Goal: Task Accomplishment & Management: Manage account settings

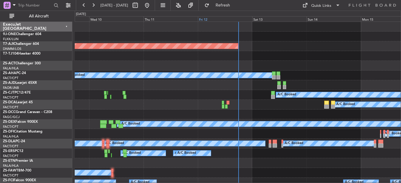
click at [201, 18] on div "Fri 12" at bounding box center [225, 18] width 54 height 5
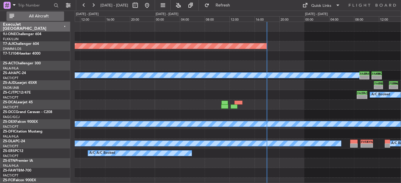
click at [43, 18] on span "All Aircraft" at bounding box center [38, 16] width 47 height 4
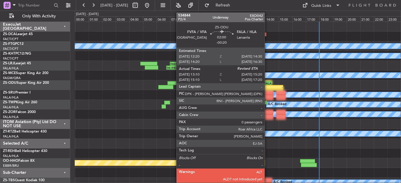
click at [267, 86] on div "13:10 Z" at bounding box center [261, 87] width 14 height 4
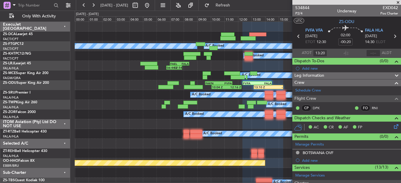
click at [398, 0] on span at bounding box center [398, 2] width 6 height 5
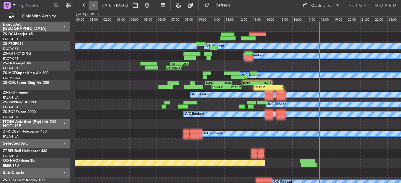
click at [94, 4] on button at bounding box center [92, 5] width 9 height 9
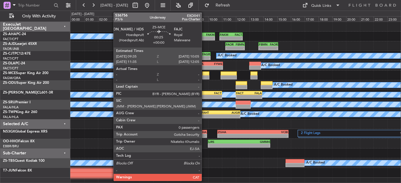
click at [204, 76] on div at bounding box center [205, 77] width 7 height 4
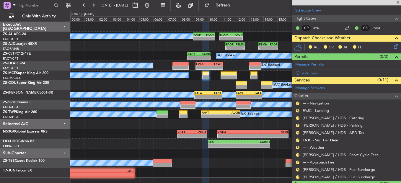
scroll to position [94, 0]
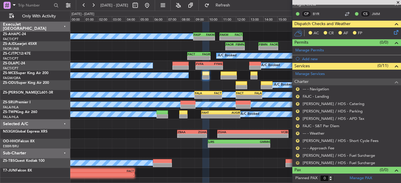
click at [297, 161] on button "R" at bounding box center [298, 163] width 4 height 4
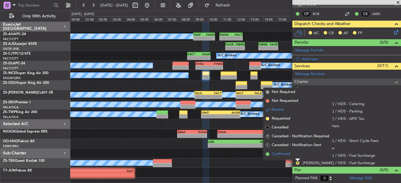
click at [280, 155] on span "Confirmed" at bounding box center [280, 154] width 18 height 6
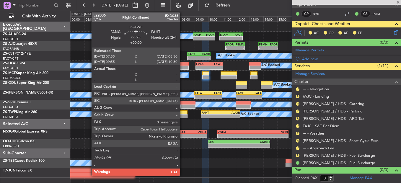
click at [182, 117] on div at bounding box center [183, 116] width 8 height 4
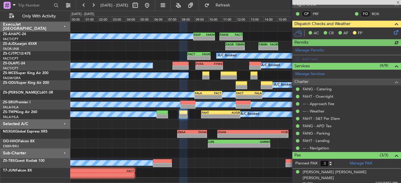
click at [392, 30] on icon at bounding box center [394, 31] width 5 height 5
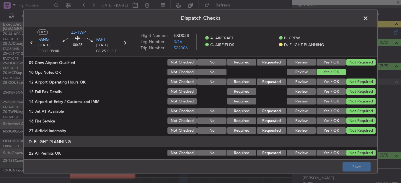
scroll to position [166, 0]
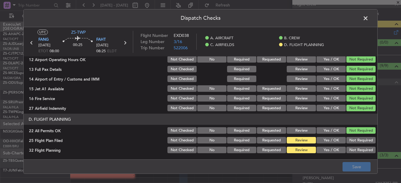
click at [333, 142] on button "Yes / OK" at bounding box center [330, 140] width 29 height 6
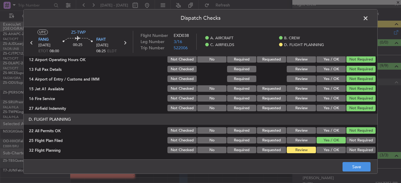
click at [332, 146] on div "Yes / OK" at bounding box center [330, 150] width 30 height 8
click at [332, 150] on button "Yes / OK" at bounding box center [330, 150] width 29 height 6
click at [348, 170] on button "Save" at bounding box center [356, 166] width 28 height 9
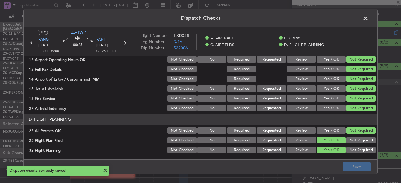
click at [124, 44] on icon at bounding box center [125, 43] width 8 height 8
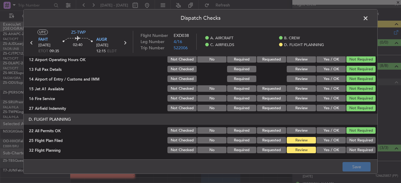
click at [325, 143] on button "Yes / OK" at bounding box center [330, 140] width 29 height 6
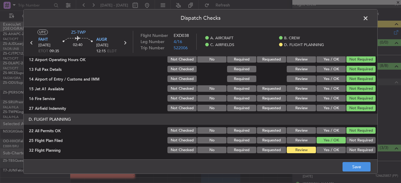
click at [321, 147] on button "Yes / OK" at bounding box center [330, 150] width 29 height 6
click at [346, 164] on button "Save" at bounding box center [356, 166] width 28 height 9
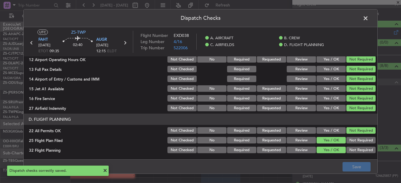
click at [368, 19] on span at bounding box center [368, 20] width 0 height 12
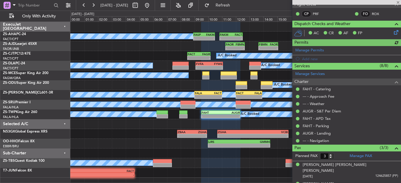
scroll to position [112, 0]
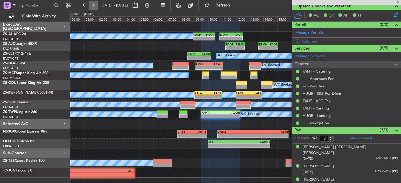
click at [91, 5] on button at bounding box center [92, 5] width 9 height 9
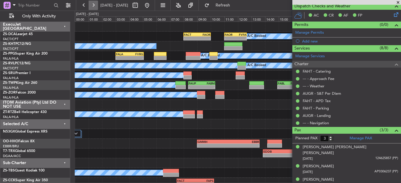
click at [91, 4] on button at bounding box center [92, 5] width 9 height 9
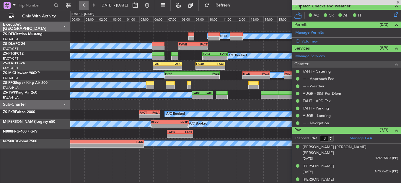
click at [87, 6] on button at bounding box center [83, 5] width 9 height 9
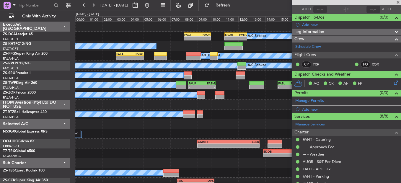
scroll to position [23, 0]
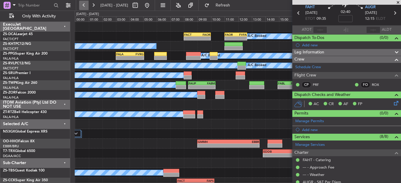
click at [87, 3] on button at bounding box center [83, 5] width 9 height 9
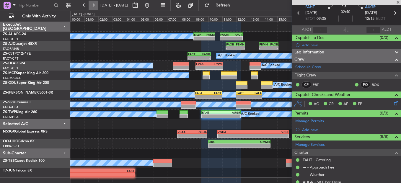
click at [93, 5] on button at bounding box center [92, 5] width 9 height 9
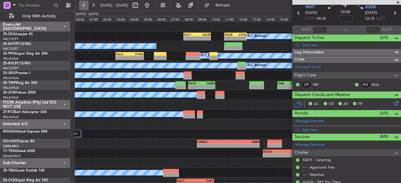
click at [84, 5] on button at bounding box center [83, 5] width 9 height 9
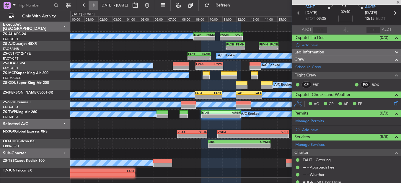
click at [95, 5] on button at bounding box center [92, 5] width 9 height 9
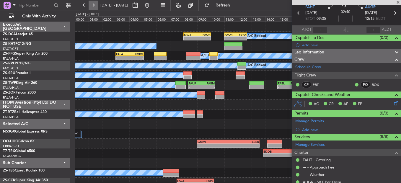
click at [97, 6] on button at bounding box center [92, 5] width 9 height 9
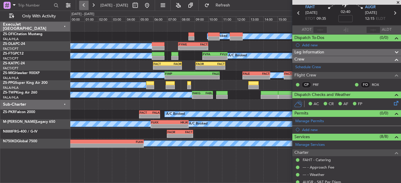
click at [86, 8] on button at bounding box center [83, 5] width 9 height 9
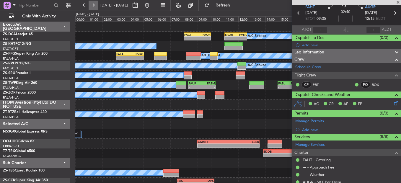
click at [96, 5] on button at bounding box center [92, 5] width 9 height 9
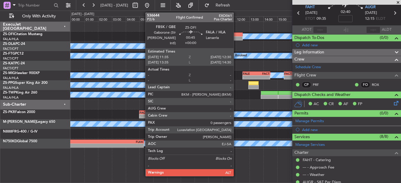
click at [237, 34] on div at bounding box center [235, 34] width 13 height 4
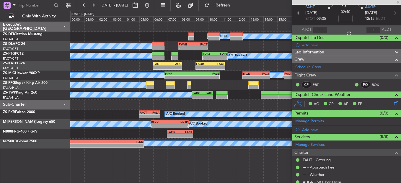
type input "0"
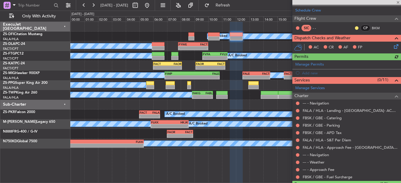
scroll to position [94, 0]
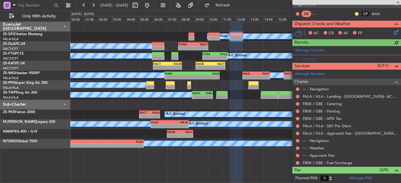
click at [299, 159] on mat-tooltip-component "Not Requested" at bounding box center [297, 153] width 33 height 16
click at [298, 161] on button at bounding box center [298, 163] width 4 height 4
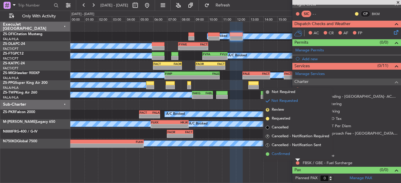
click at [295, 154] on li "Confirmed" at bounding box center [297, 154] width 68 height 9
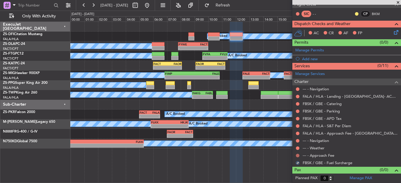
click at [296, 155] on button at bounding box center [298, 156] width 4 height 4
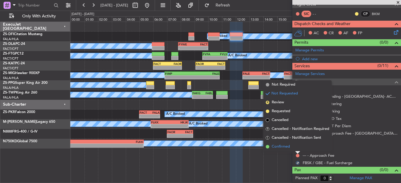
click at [295, 145] on li "Confirmed" at bounding box center [297, 146] width 68 height 9
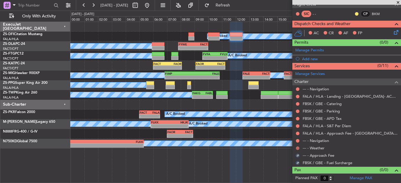
click at [296, 147] on button at bounding box center [298, 148] width 4 height 4
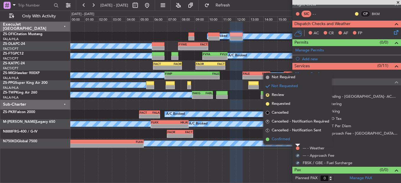
click at [296, 139] on li "Confirmed" at bounding box center [297, 139] width 68 height 9
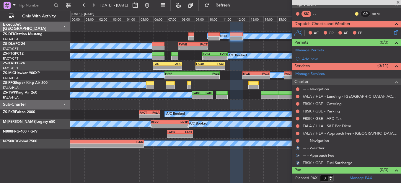
click at [295, 140] on div at bounding box center [297, 140] width 5 height 5
click at [297, 140] on button at bounding box center [298, 141] width 4 height 4
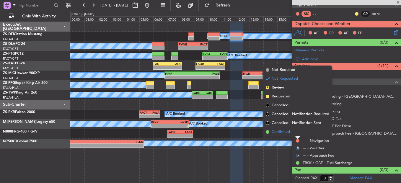
click at [296, 134] on li "Confirmed" at bounding box center [297, 131] width 68 height 9
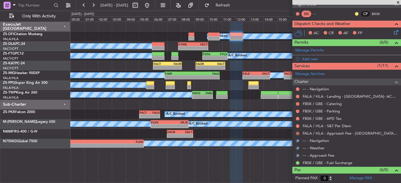
click at [298, 134] on button at bounding box center [298, 134] width 4 height 4
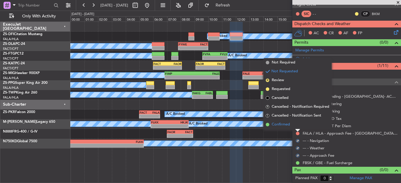
click at [296, 127] on li "Confirmed" at bounding box center [297, 124] width 68 height 9
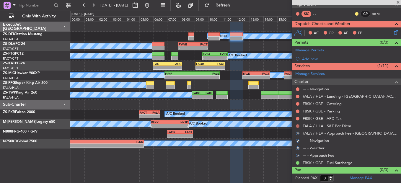
click at [296, 126] on button at bounding box center [298, 126] width 4 height 4
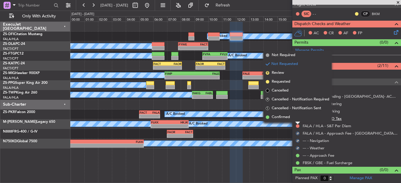
click at [304, 119] on li "Confirmed" at bounding box center [297, 117] width 68 height 9
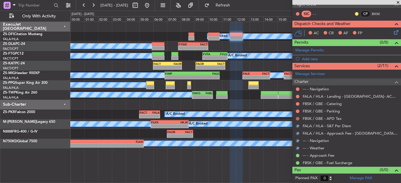
click at [299, 118] on button at bounding box center [298, 119] width 4 height 4
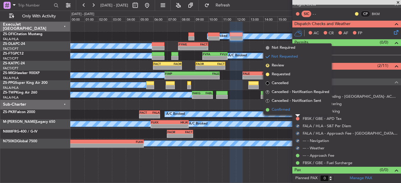
click at [297, 113] on li "Confirmed" at bounding box center [297, 109] width 68 height 9
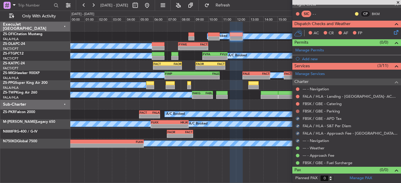
click at [298, 111] on button at bounding box center [298, 111] width 4 height 4
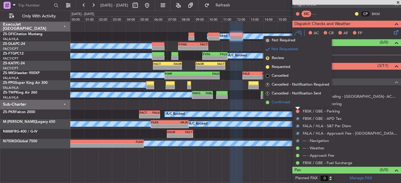
click at [298, 106] on li "Confirmed" at bounding box center [297, 102] width 68 height 9
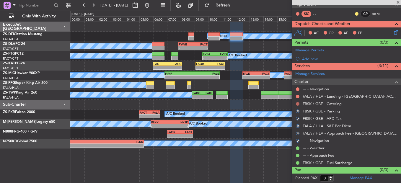
click at [297, 104] on button at bounding box center [298, 104] width 4 height 4
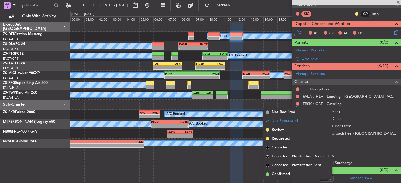
click at [291, 174] on li "Confirmed" at bounding box center [297, 174] width 68 height 9
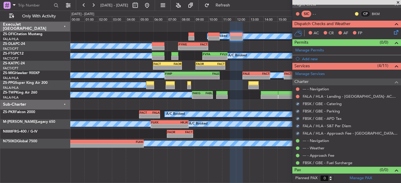
click at [296, 99] on div "FALA / HLA - Landing - [GEOGRAPHIC_DATA]- ACC # 1800" at bounding box center [346, 96] width 109 height 7
click at [298, 94] on div at bounding box center [297, 96] width 5 height 5
click at [298, 95] on button at bounding box center [298, 97] width 4 height 4
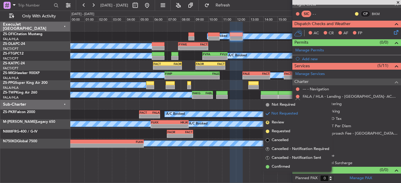
click at [277, 164] on span "Confirmed" at bounding box center [280, 167] width 18 height 6
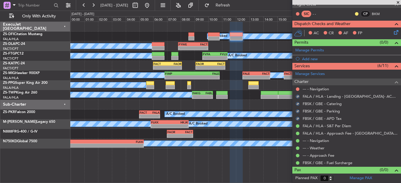
click at [300, 89] on div "--- - Navigation" at bounding box center [346, 88] width 109 height 7
click at [298, 88] on button at bounding box center [298, 89] width 4 height 4
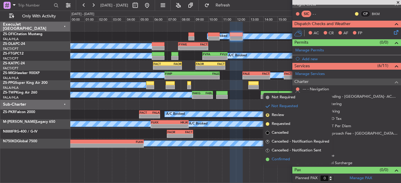
click at [279, 160] on span "Confirmed" at bounding box center [280, 159] width 18 height 6
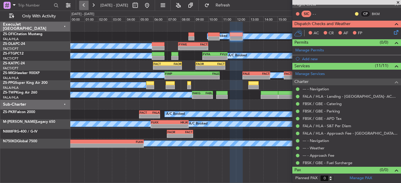
click at [85, 7] on button at bounding box center [83, 5] width 9 height 9
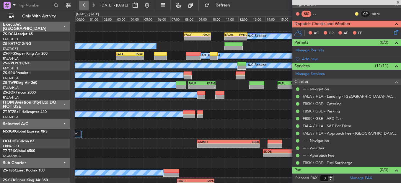
click at [85, 7] on button at bounding box center [83, 5] width 9 height 9
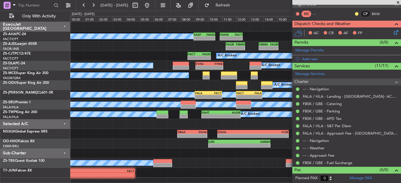
click at [398, 1] on span at bounding box center [398, 2] width 6 height 5
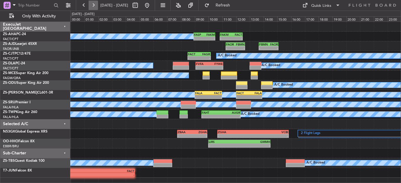
click at [93, 9] on button at bounding box center [92, 5] width 9 height 9
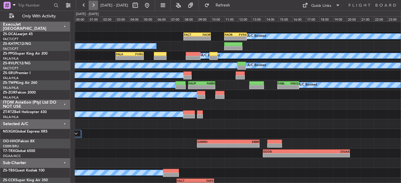
click at [94, 3] on button at bounding box center [92, 5] width 9 height 9
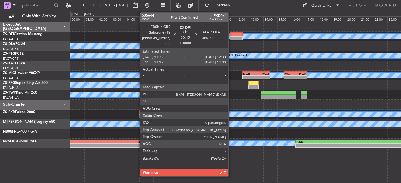
click at [232, 36] on div "A/C Booked" at bounding box center [235, 37] width 330 height 10
click at [234, 37] on div at bounding box center [235, 38] width 13 height 4
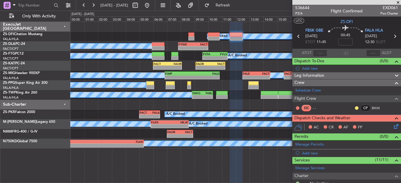
click at [392, 127] on icon at bounding box center [394, 125] width 5 height 5
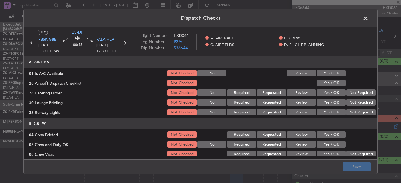
click at [319, 75] on button "Yes / OK" at bounding box center [330, 73] width 29 height 6
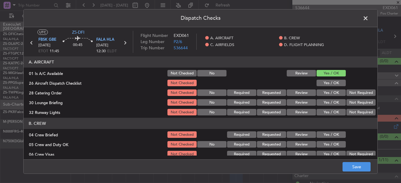
click at [322, 86] on div "Yes / OK" at bounding box center [330, 83] width 30 height 8
click at [337, 82] on button "Yes / OK" at bounding box center [330, 83] width 29 height 6
click at [358, 121] on header "B. CREW" at bounding box center [200, 123] width 353 height 11
drag, startPoint x: 356, startPoint y: 121, endPoint x: 348, endPoint y: 138, distance: 19.1
click at [356, 122] on header "B. CREW" at bounding box center [200, 123] width 353 height 11
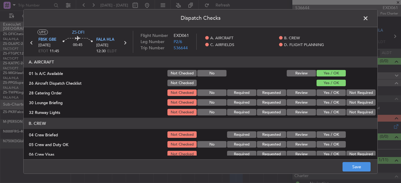
drag, startPoint x: 347, startPoint y: 96, endPoint x: 348, endPoint y: 99, distance: 3.5
click at [347, 96] on button "Not Required" at bounding box center [360, 92] width 29 height 6
click at [351, 105] on button "Not Required" at bounding box center [360, 102] width 29 height 6
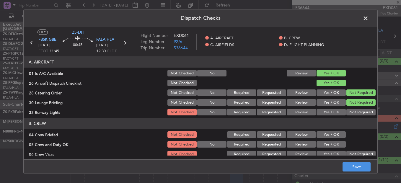
click at [351, 103] on button "Not Required" at bounding box center [360, 102] width 29 height 6
click at [348, 110] on button "Not Required" at bounding box center [360, 112] width 29 height 6
click at [319, 135] on button "Yes / OK" at bounding box center [330, 134] width 29 height 6
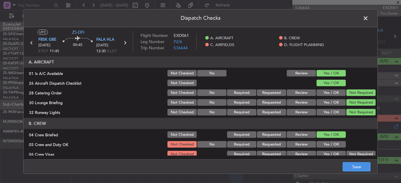
drag, startPoint x: 328, startPoint y: 143, endPoint x: 330, endPoint y: 133, distance: 10.6
click at [328, 143] on button "Yes / OK" at bounding box center [330, 144] width 29 height 6
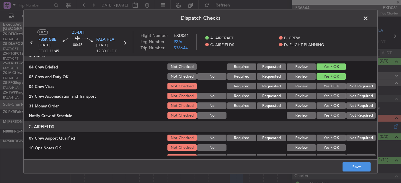
scroll to position [88, 0]
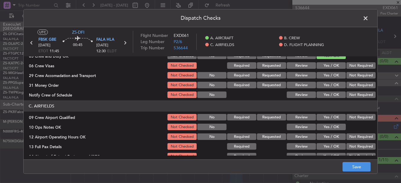
click at [355, 63] on button "Not Required" at bounding box center [360, 65] width 29 height 6
drag, startPoint x: 358, startPoint y: 68, endPoint x: 359, endPoint y: 75, distance: 7.1
click at [358, 69] on button "Not Required" at bounding box center [360, 65] width 29 height 6
drag, startPoint x: 359, startPoint y: 75, endPoint x: 359, endPoint y: 78, distance: 3.0
click at [359, 76] on button "Not Required" at bounding box center [360, 75] width 29 height 6
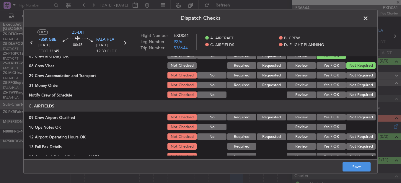
drag, startPoint x: 359, startPoint y: 78, endPoint x: 359, endPoint y: 83, distance: 5.0
click at [359, 83] on section "B. CREW 04 Crew Briefed Not Checked Required Requested Review Yes / OK 05 Crew …" at bounding box center [200, 64] width 353 height 70
drag, startPoint x: 359, startPoint y: 85, endPoint x: 360, endPoint y: 88, distance: 3.9
click at [360, 88] on div "Not Required" at bounding box center [360, 85] width 30 height 8
click at [360, 91] on section "B. CREW 04 Crew Briefed Not Checked Required Requested Review Yes / OK 05 Crew …" at bounding box center [200, 64] width 353 height 70
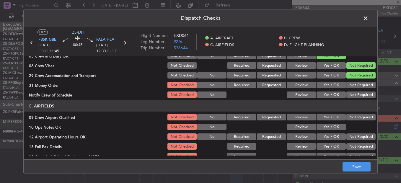
click at [352, 93] on section "B. CREW 04 Crew Briefed Not Checked Required Requested Review Yes / OK 05 Crew …" at bounding box center [200, 64] width 353 height 70
click at [352, 99] on article "A. AIRCRAFT 01 Is A/C Available Not Checked No Review Yes / OK 26 Aircraft Disp…" at bounding box center [200, 105] width 353 height 99
click at [349, 95] on button "Not Required" at bounding box center [360, 94] width 29 height 6
click at [350, 84] on button "Not Required" at bounding box center [360, 85] width 29 height 6
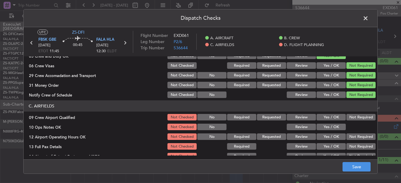
drag, startPoint x: 355, startPoint y: 115, endPoint x: 332, endPoint y: 116, distance: 22.7
click at [355, 116] on button "Not Required" at bounding box center [360, 117] width 29 height 6
click at [326, 115] on button "Yes / OK" at bounding box center [330, 117] width 29 height 6
click at [328, 129] on button "Yes / OK" at bounding box center [330, 127] width 29 height 6
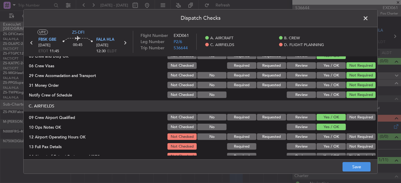
drag, startPoint x: 349, startPoint y: 111, endPoint x: 350, endPoint y: 115, distance: 4.4
click at [350, 114] on section "C. AIRFIELDS 09 Crew Airport Qualified Not Checked No Required Requested Review…" at bounding box center [200, 144] width 353 height 89
drag, startPoint x: 350, startPoint y: 115, endPoint x: 352, endPoint y: 125, distance: 10.1
click at [350, 116] on button "Not Required" at bounding box center [360, 117] width 29 height 6
drag, startPoint x: 351, startPoint y: 135, endPoint x: 352, endPoint y: 138, distance: 3.8
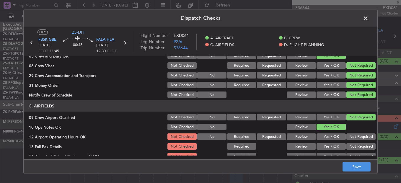
click at [351, 135] on button "Not Required" at bounding box center [360, 136] width 29 height 6
click at [352, 148] on div "Not Required" at bounding box center [360, 146] width 30 height 8
click at [351, 148] on button "Not Required" at bounding box center [360, 146] width 29 height 6
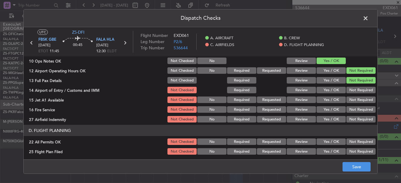
scroll to position [166, 0]
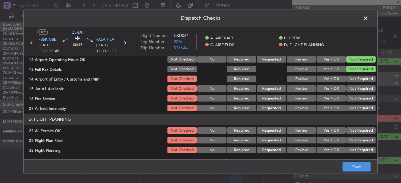
click at [351, 77] on button "Not Required" at bounding box center [360, 79] width 29 height 6
drag, startPoint x: 353, startPoint y: 87, endPoint x: 353, endPoint y: 94, distance: 6.5
click at [353, 90] on div "Not Required" at bounding box center [360, 88] width 30 height 8
click at [353, 94] on section "C. AIRFIELDS 09 Crew Airport Qualified Not Checked No Required Requested Review…" at bounding box center [200, 67] width 353 height 89
click at [352, 89] on button "Not Required" at bounding box center [360, 88] width 29 height 6
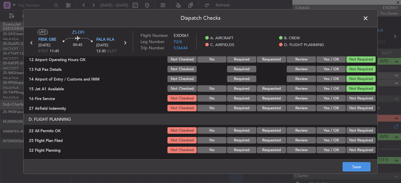
click at [352, 97] on button "Not Required" at bounding box center [360, 98] width 29 height 6
click at [352, 113] on article "A. AIRCRAFT 01 Is A/C Available Not Checked No Review Yes / OK 26 Aircraft Disp…" at bounding box center [200, 105] width 353 height 99
click at [351, 107] on button "Not Required" at bounding box center [360, 108] width 29 height 6
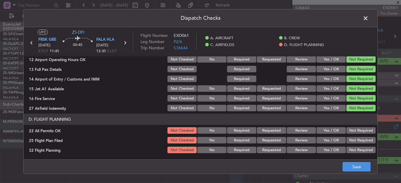
click at [347, 127] on button "Not Required" at bounding box center [360, 130] width 29 height 6
click at [293, 147] on button "Review" at bounding box center [300, 150] width 29 height 6
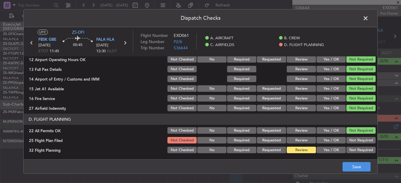
drag, startPoint x: 295, startPoint y: 133, endPoint x: 298, endPoint y: 140, distance: 7.2
click at [295, 133] on button "Review" at bounding box center [300, 130] width 29 height 6
click at [305, 137] on button "Review" at bounding box center [300, 140] width 29 height 6
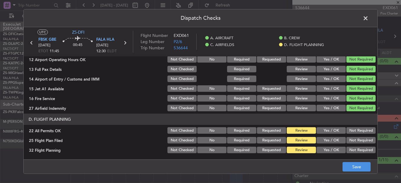
click at [348, 130] on button "Not Required" at bounding box center [360, 130] width 29 height 6
click at [357, 161] on footer "Save" at bounding box center [200, 166] width 353 height 14
click at [355, 164] on button "Save" at bounding box center [356, 166] width 28 height 9
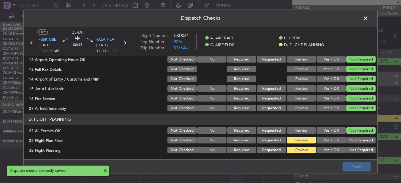
click at [368, 19] on span at bounding box center [368, 20] width 0 height 12
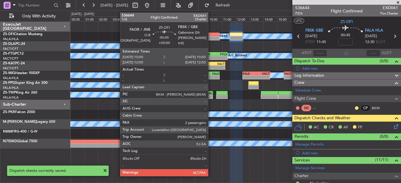
click at [212, 34] on div at bounding box center [214, 34] width 12 height 4
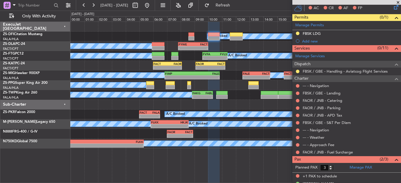
scroll to position [113, 0]
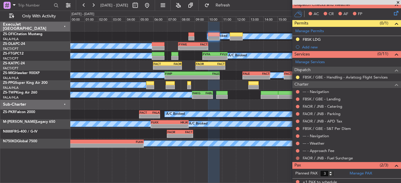
click at [297, 157] on button at bounding box center [298, 158] width 4 height 4
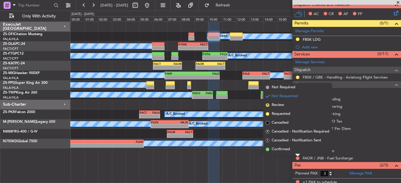
click at [294, 150] on li "Confirmed" at bounding box center [297, 149] width 68 height 9
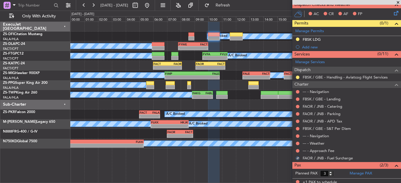
click at [299, 151] on div at bounding box center [297, 150] width 5 height 5
click at [299, 151] on button at bounding box center [298, 151] width 4 height 4
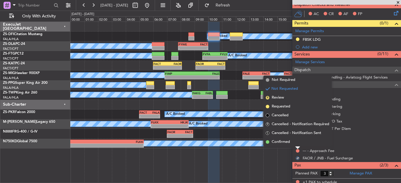
click at [300, 141] on li "Confirmed" at bounding box center [297, 141] width 68 height 9
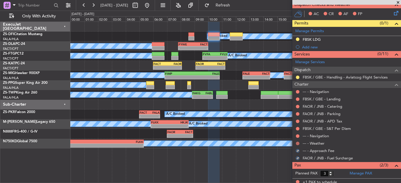
click at [296, 143] on button at bounding box center [298, 144] width 4 height 4
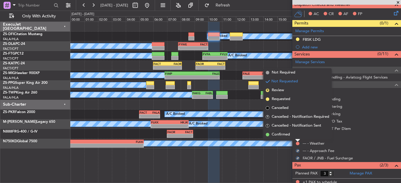
click at [298, 134] on li "Confirmed" at bounding box center [297, 134] width 68 height 9
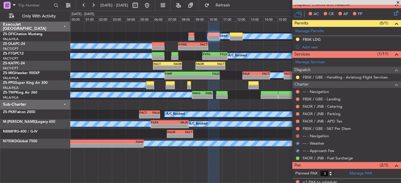
click at [297, 135] on button at bounding box center [298, 136] width 4 height 4
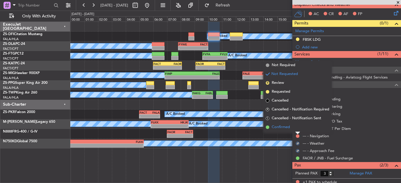
click at [297, 128] on li "Confirmed" at bounding box center [297, 127] width 68 height 9
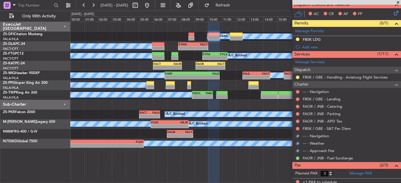
click at [297, 128] on button at bounding box center [298, 129] width 4 height 4
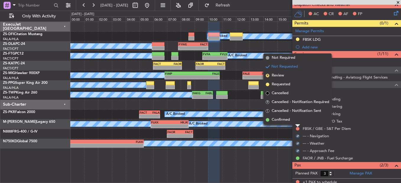
click at [297, 120] on li "Confirmed" at bounding box center [297, 119] width 68 height 9
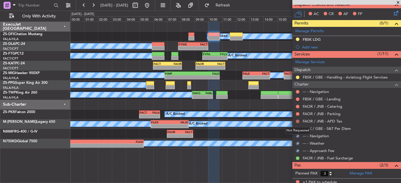
click at [297, 122] on button at bounding box center [298, 121] width 4 height 4
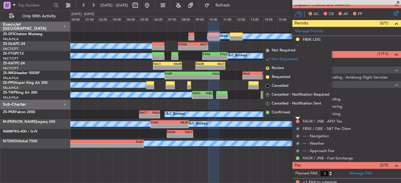
click at [297, 117] on ngb-popover-window "Not Required Not Requested R Review Requested Cancelled R Cancelled - Notificat…" at bounding box center [297, 81] width 68 height 71
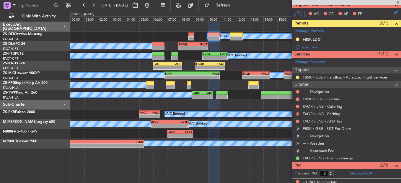
click at [298, 114] on button at bounding box center [298, 114] width 4 height 4
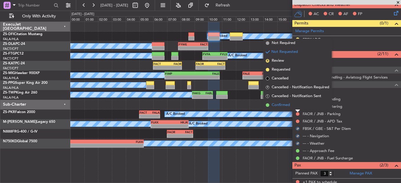
click at [297, 106] on li "Confirmed" at bounding box center [297, 105] width 68 height 9
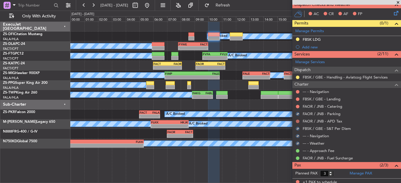
click at [297, 120] on button at bounding box center [298, 121] width 4 height 4
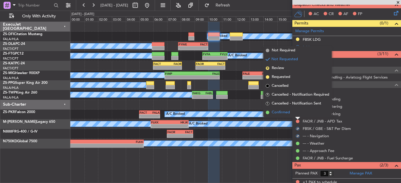
click at [294, 112] on li "Confirmed" at bounding box center [297, 112] width 68 height 9
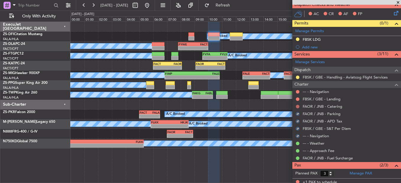
click at [299, 106] on button at bounding box center [298, 107] width 4 height 4
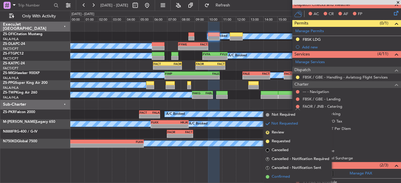
click at [284, 177] on span "Confirmed" at bounding box center [280, 177] width 18 height 6
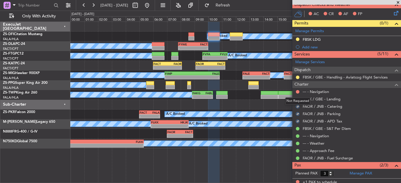
click at [297, 98] on div "Not Requested" at bounding box center [297, 100] width 25 height 7
click at [299, 88] on div "--- - Navigation" at bounding box center [346, 91] width 109 height 7
click at [299, 89] on nimbus-traffic-light at bounding box center [297, 91] width 5 height 5
click at [298, 93] on button at bounding box center [298, 92] width 4 height 4
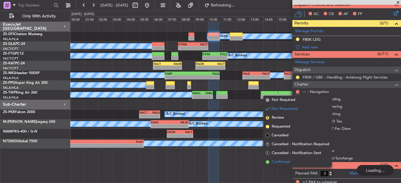
click at [285, 166] on li "Confirmed" at bounding box center [297, 162] width 68 height 9
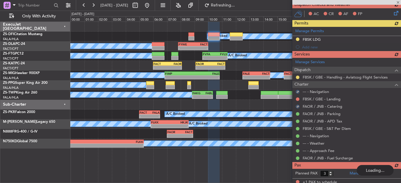
click at [298, 99] on div "Manage Services Dispatch FBSK / GBE - Handling - Aviatcog Flight Services Chart…" at bounding box center [346, 110] width 109 height 104
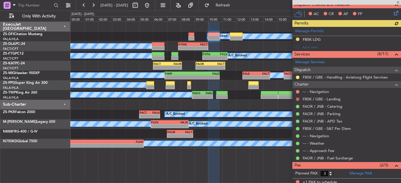
click at [298, 100] on button at bounding box center [298, 99] width 4 height 4
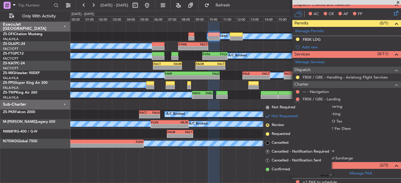
click at [280, 167] on span "Confirmed" at bounding box center [280, 169] width 18 height 6
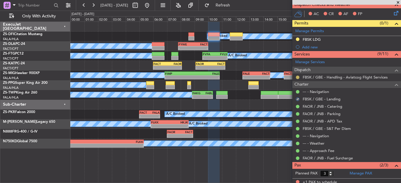
click at [297, 78] on button at bounding box center [298, 78] width 4 height 4
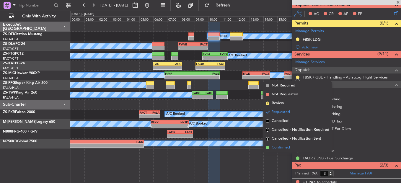
click at [292, 146] on li "Confirmed" at bounding box center [297, 147] width 68 height 9
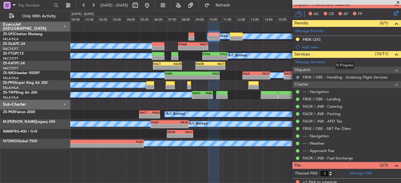
scroll to position [0, 0]
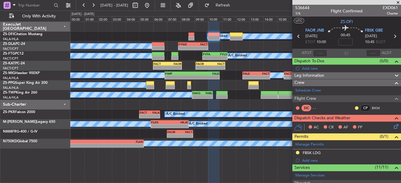
click at [296, 36] on icon at bounding box center [298, 36] width 8 height 8
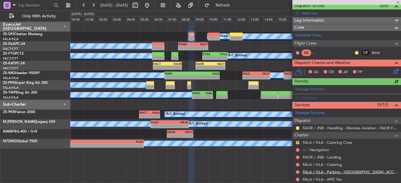
scroll to position [109, 0]
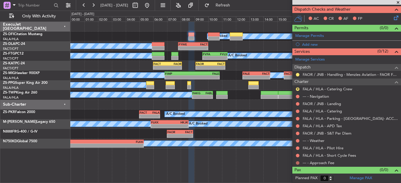
click at [297, 163] on button at bounding box center [298, 163] width 4 height 4
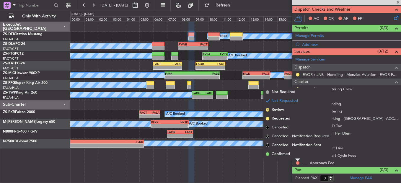
click at [281, 155] on mat-tooltip-component "Not Requested" at bounding box center [297, 153] width 33 height 16
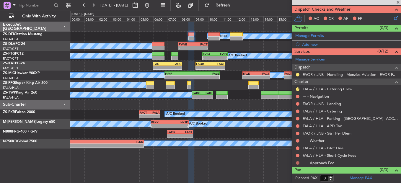
click at [297, 163] on button at bounding box center [298, 163] width 4 height 4
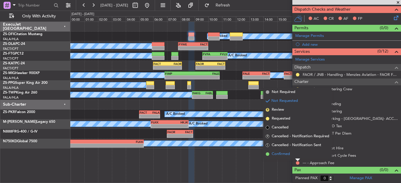
click at [280, 153] on span "Confirmed" at bounding box center [280, 154] width 18 height 6
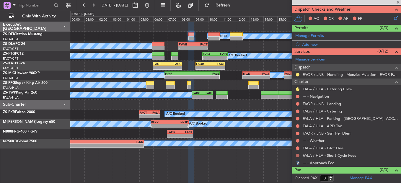
click at [298, 158] on mat-tooltip-component "Not Requested" at bounding box center [297, 165] width 33 height 16
click at [298, 155] on button at bounding box center [298, 156] width 4 height 4
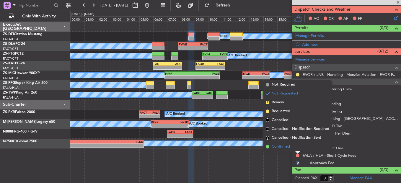
click at [301, 150] on li "Confirmed" at bounding box center [297, 146] width 68 height 9
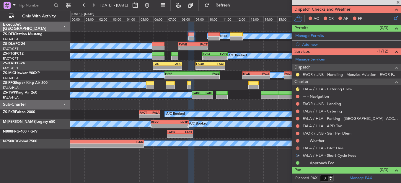
click at [297, 147] on button at bounding box center [298, 148] width 4 height 4
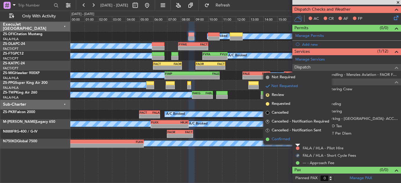
click at [298, 138] on li "Confirmed" at bounding box center [297, 139] width 68 height 9
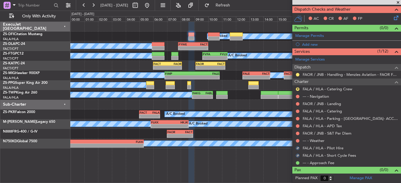
click at [299, 139] on nimbus-traffic-light at bounding box center [297, 140] width 5 height 5
drag, startPoint x: 299, startPoint y: 139, endPoint x: 296, endPoint y: 139, distance: 3.2
click at [296, 139] on button at bounding box center [298, 141] width 4 height 4
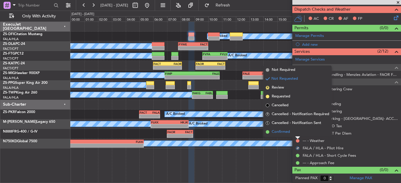
click at [296, 133] on li "Confirmed" at bounding box center [297, 131] width 68 height 9
click at [296, 133] on button at bounding box center [298, 134] width 4 height 4
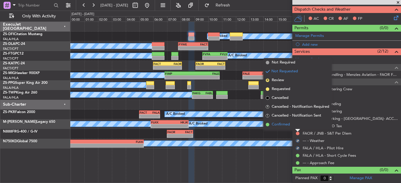
drag, startPoint x: 296, startPoint y: 133, endPoint x: 282, endPoint y: 124, distance: 17.4
click at [282, 124] on span "Confirmed" at bounding box center [280, 125] width 18 height 6
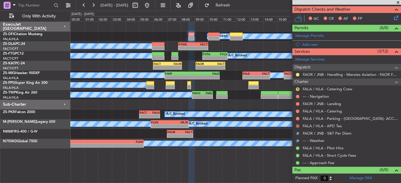
click at [298, 124] on button at bounding box center [298, 126] width 4 height 4
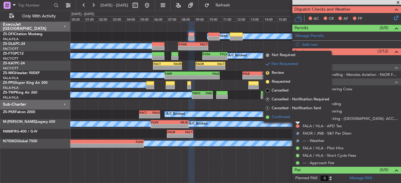
click at [292, 114] on li "Confirmed" at bounding box center [297, 117] width 68 height 9
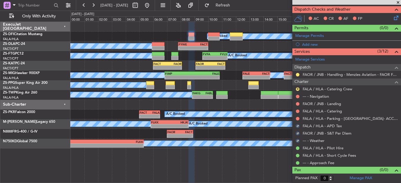
click at [295, 118] on div at bounding box center [297, 118] width 5 height 5
click at [296, 118] on button at bounding box center [298, 119] width 4 height 4
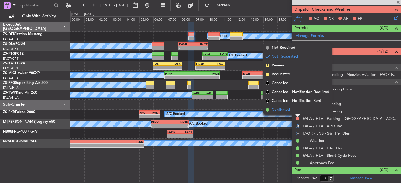
click at [295, 113] on li "Confirmed" at bounding box center [297, 109] width 68 height 9
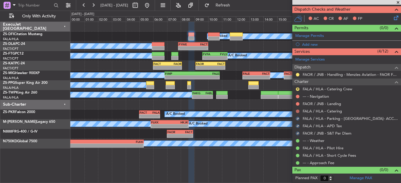
click at [298, 112] on button at bounding box center [298, 111] width 4 height 4
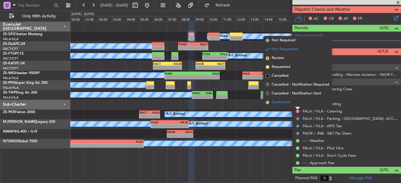
click at [298, 101] on li "Confirmed" at bounding box center [297, 102] width 68 height 9
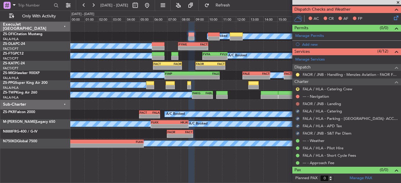
click at [298, 101] on div at bounding box center [297, 103] width 5 height 5
click at [296, 103] on button at bounding box center [298, 104] width 4 height 4
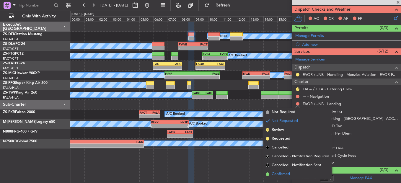
click at [285, 170] on li "Confirmed" at bounding box center [297, 174] width 68 height 9
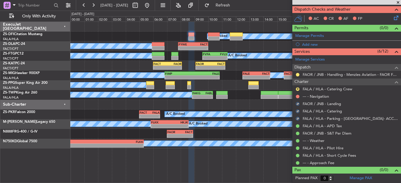
scroll to position [50, 0]
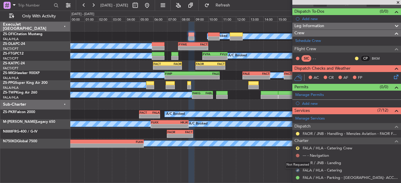
click at [296, 154] on button at bounding box center [298, 156] width 4 height 4
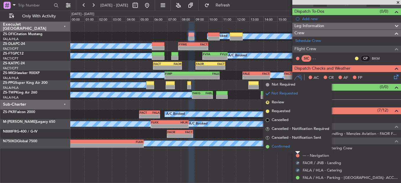
click at [295, 149] on li "Confirmed" at bounding box center [297, 146] width 68 height 9
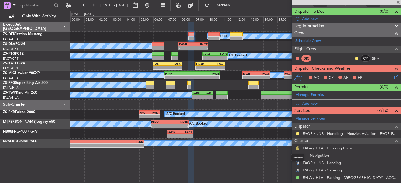
click at [298, 147] on button "R" at bounding box center [298, 148] width 4 height 4
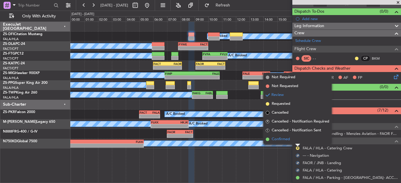
click at [296, 137] on li "Confirmed" at bounding box center [297, 139] width 68 height 9
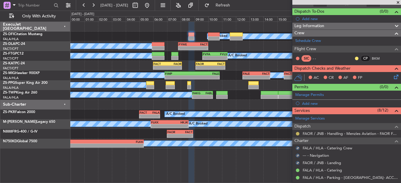
click at [297, 132] on button at bounding box center [298, 134] width 4 height 4
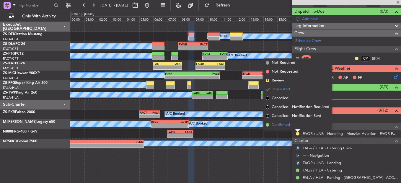
click at [302, 123] on li "Confirmed" at bounding box center [297, 124] width 68 height 9
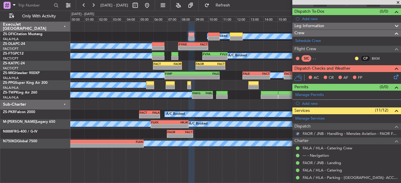
click at [392, 76] on icon at bounding box center [394, 75] width 5 height 5
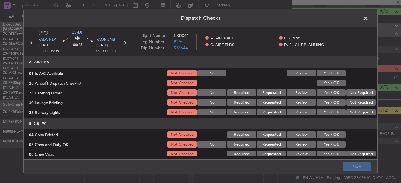
click at [337, 74] on button "Yes / OK" at bounding box center [330, 73] width 29 height 6
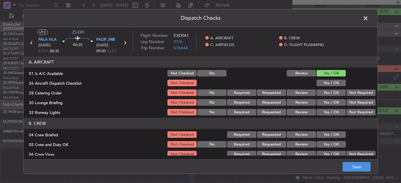
drag, startPoint x: 331, startPoint y: 79, endPoint x: 328, endPoint y: 82, distance: 4.6
click at [331, 79] on div "Yes / OK" at bounding box center [330, 83] width 30 height 8
click at [327, 83] on button "Yes / OK" at bounding box center [330, 83] width 29 height 6
click at [298, 95] on button "Review" at bounding box center [300, 92] width 29 height 6
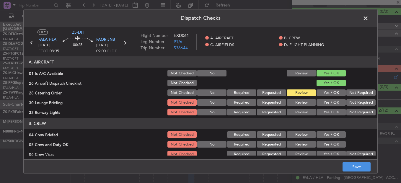
click at [324, 105] on button "Yes / OK" at bounding box center [330, 102] width 29 height 6
click at [324, 112] on div "Yes / OK" at bounding box center [330, 112] width 30 height 8
click at [326, 110] on button "Yes / OK" at bounding box center [330, 112] width 29 height 6
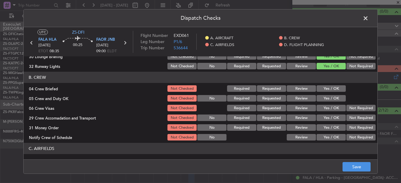
scroll to position [59, 0]
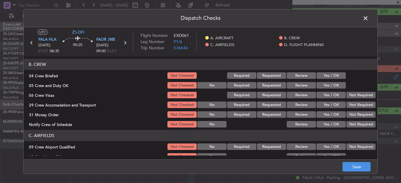
click at [288, 75] on button "Review" at bounding box center [300, 75] width 29 height 6
click at [316, 85] on button "Yes / OK" at bounding box center [330, 85] width 29 height 6
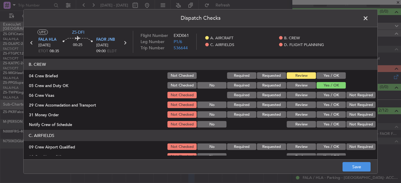
click at [346, 93] on button "Not Required" at bounding box center [360, 95] width 29 height 6
click at [346, 107] on button "Not Required" at bounding box center [360, 104] width 29 height 6
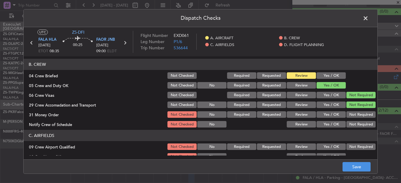
click at [291, 111] on button "Review" at bounding box center [300, 114] width 29 height 6
click at [330, 127] on button "Yes / OK" at bounding box center [330, 124] width 29 height 6
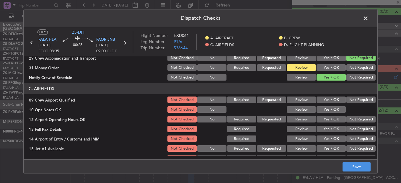
scroll to position [118, 0]
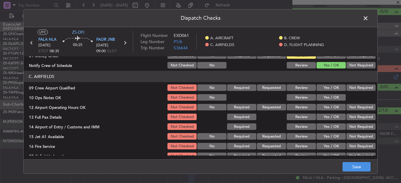
click at [331, 90] on button "Yes / OK" at bounding box center [330, 87] width 29 height 6
click at [329, 94] on button "Yes / OK" at bounding box center [330, 97] width 29 height 6
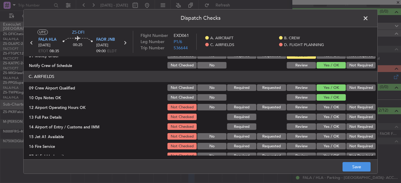
click at [327, 106] on button "Yes / OK" at bounding box center [330, 107] width 29 height 6
click at [327, 119] on button "Yes / OK" at bounding box center [330, 117] width 29 height 6
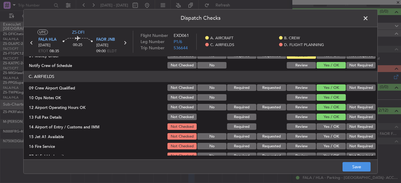
click at [328, 126] on button "Yes / OK" at bounding box center [330, 126] width 29 height 6
click at [326, 134] on button "Yes / OK" at bounding box center [330, 136] width 29 height 6
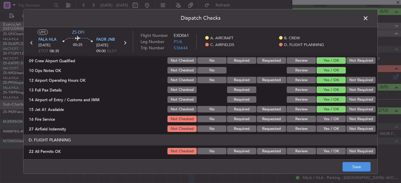
scroll to position [147, 0]
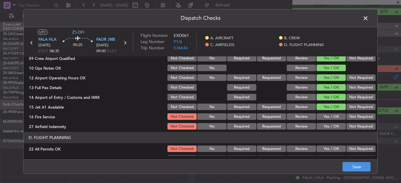
click at [346, 116] on button "Not Required" at bounding box center [360, 116] width 29 height 6
click at [346, 123] on button "Not Required" at bounding box center [360, 126] width 29 height 6
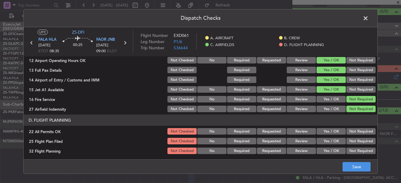
scroll to position [166, 0]
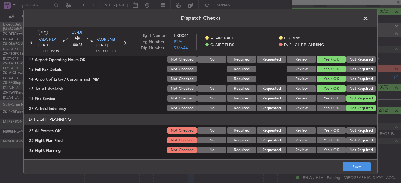
click at [345, 128] on div "Not Required" at bounding box center [360, 130] width 30 height 8
click at [346, 130] on button "Not Required" at bounding box center [360, 130] width 29 height 6
drag, startPoint x: 293, startPoint y: 137, endPoint x: 294, endPoint y: 142, distance: 4.8
click at [294, 137] on button "Review" at bounding box center [300, 140] width 29 height 6
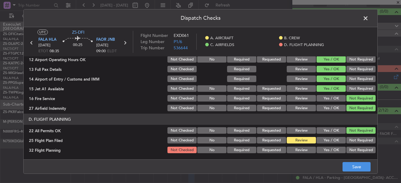
click at [294, 148] on button "Review" at bounding box center [300, 150] width 29 height 6
click at [355, 166] on button "Save" at bounding box center [356, 166] width 28 height 9
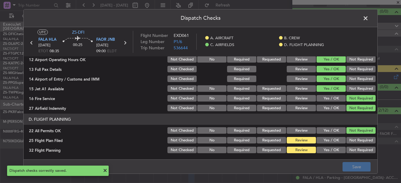
click at [368, 20] on span at bounding box center [368, 20] width 0 height 12
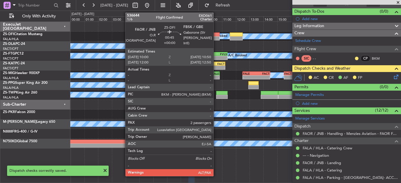
click at [216, 35] on div at bounding box center [214, 34] width 12 height 4
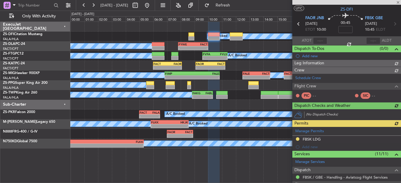
scroll to position [50, 0]
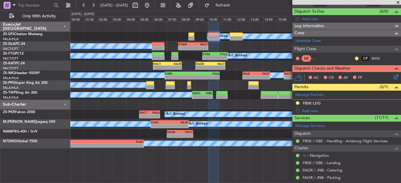
click at [392, 77] on icon at bounding box center [394, 75] width 5 height 5
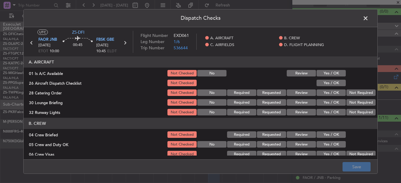
click at [327, 75] on button "Yes / OK" at bounding box center [330, 73] width 29 height 6
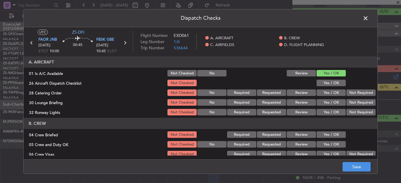
click at [325, 80] on section "A. AIRCRAFT 01 Is A/C Available Not Checked No Review Yes / OK 26 Aircraft Disp…" at bounding box center [200, 86] width 353 height 60
click at [325, 80] on button "Yes / OK" at bounding box center [330, 83] width 29 height 6
click at [352, 94] on button "Not Required" at bounding box center [360, 92] width 29 height 6
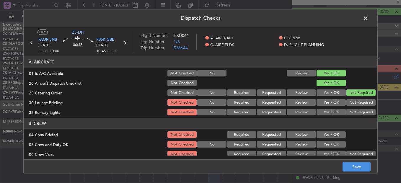
click at [352, 97] on div "Not Required" at bounding box center [360, 92] width 30 height 8
click at [352, 103] on div "Not Required" at bounding box center [360, 102] width 30 height 8
click at [352, 103] on button "Not Required" at bounding box center [360, 102] width 29 height 6
click at [356, 113] on button "Not Required" at bounding box center [360, 112] width 29 height 6
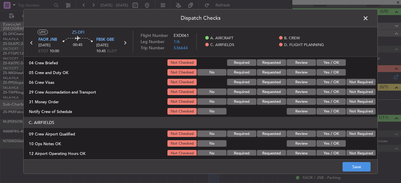
scroll to position [59, 0]
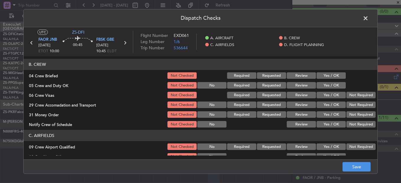
click at [326, 72] on button "Yes / OK" at bounding box center [330, 75] width 29 height 6
drag, startPoint x: 323, startPoint y: 81, endPoint x: 324, endPoint y: 85, distance: 4.7
click at [323, 81] on section "B. CREW 04 Crew Briefed Not Checked Required Requested Review Yes / OK 05 Crew …" at bounding box center [200, 94] width 353 height 70
click at [326, 84] on button "Yes / OK" at bounding box center [330, 85] width 29 height 6
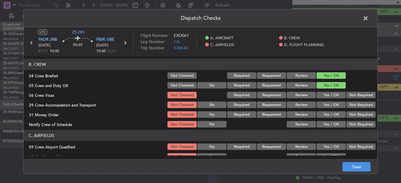
click at [366, 95] on button "Not Required" at bounding box center [360, 95] width 29 height 6
click at [362, 109] on div "Not Required" at bounding box center [360, 105] width 30 height 8
click at [362, 113] on section "B. CREW 04 Crew Briefed Not Checked Required Requested Review Yes / OK 05 Crew …" at bounding box center [200, 94] width 353 height 70
click at [361, 112] on button "Not Required" at bounding box center [360, 114] width 29 height 6
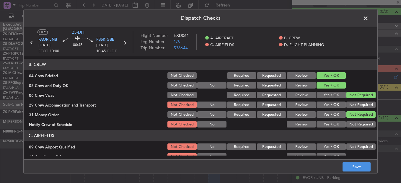
click at [360, 103] on button "Not Required" at bounding box center [360, 104] width 29 height 6
click at [357, 123] on button "Not Required" at bounding box center [360, 124] width 29 height 6
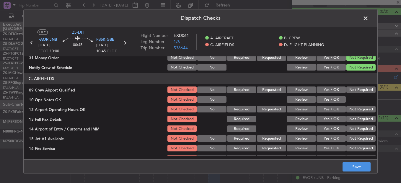
scroll to position [118, 0]
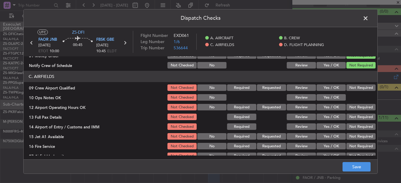
drag, startPoint x: 350, startPoint y: 85, endPoint x: 323, endPoint y: 98, distance: 30.6
click at [349, 86] on button "Not Required" at bounding box center [360, 87] width 29 height 6
drag, startPoint x: 320, startPoint y: 98, endPoint x: 334, endPoint y: 98, distance: 13.9
click at [322, 97] on button "Yes / OK" at bounding box center [330, 97] width 29 height 6
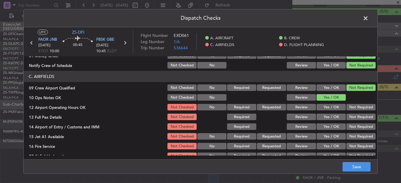
click at [340, 104] on div "Yes / OK" at bounding box center [330, 107] width 30 height 8
drag, startPoint x: 342, startPoint y: 106, endPoint x: 371, endPoint y: 119, distance: 32.2
click at [346, 108] on button "Not Required" at bounding box center [360, 107] width 29 height 6
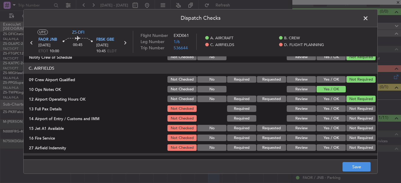
click at [357, 109] on button "Not Required" at bounding box center [360, 108] width 29 height 6
click at [355, 120] on button "Not Required" at bounding box center [360, 118] width 29 height 6
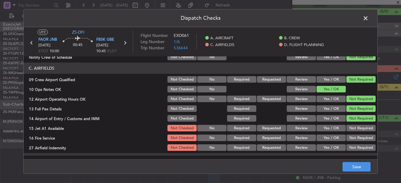
drag, startPoint x: 355, startPoint y: 123, endPoint x: 355, endPoint y: 127, distance: 3.5
click at [355, 127] on section "C. AIRFIELDS 09 Crew Airport Qualified Not Checked No Required Requested Review…" at bounding box center [200, 107] width 353 height 89
drag, startPoint x: 355, startPoint y: 127, endPoint x: 353, endPoint y: 133, distance: 6.4
click at [355, 128] on button "Not Required" at bounding box center [360, 128] width 29 height 6
click at [355, 134] on section "C. AIRFIELDS 09 Crew Airport Qualified Not Checked No Required Requested Review…" at bounding box center [200, 107] width 353 height 89
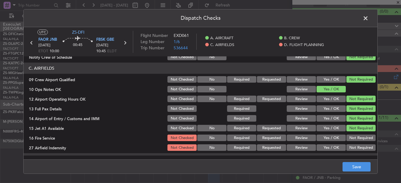
click at [349, 146] on section "C. AIRFIELDS 09 Crew Airport Qualified Not Checked No Required Requested Review…" at bounding box center [200, 107] width 353 height 89
click at [352, 144] on div "Not Required" at bounding box center [360, 147] width 30 height 8
click at [350, 138] on button "Not Required" at bounding box center [360, 138] width 29 height 6
drag, startPoint x: 348, startPoint y: 150, endPoint x: 348, endPoint y: 135, distance: 14.5
click at [348, 150] on button "Not Required" at bounding box center [360, 147] width 29 height 6
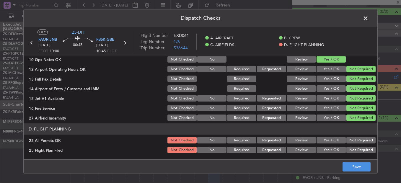
scroll to position [166, 0]
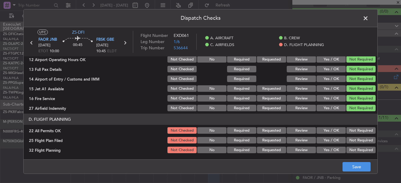
click at [353, 130] on button "Not Required" at bounding box center [360, 130] width 29 height 6
click at [295, 142] on button "Review" at bounding box center [300, 140] width 29 height 6
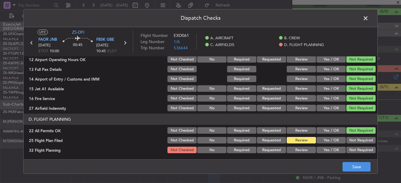
drag, startPoint x: 297, startPoint y: 158, endPoint x: 294, endPoint y: 157, distance: 3.3
click at [297, 160] on div "Dispatch Checks UTC ZS-DFI FAOR JNB [DATE] ETOT 10:00 00:45 FBSK GBE [DATE] 10:…" at bounding box center [200, 91] width 354 height 165
click at [296, 152] on button "Review" at bounding box center [300, 150] width 29 height 6
click at [351, 167] on button "Save" at bounding box center [356, 166] width 28 height 9
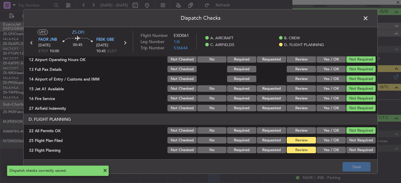
click at [368, 17] on span at bounding box center [368, 20] width 0 height 12
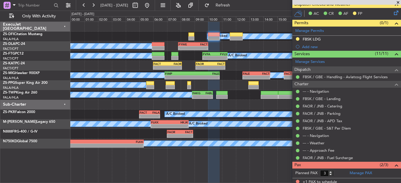
scroll to position [138, 0]
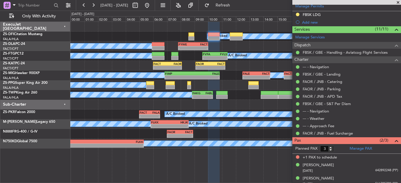
click at [399, 0] on span at bounding box center [398, 2] width 6 height 5
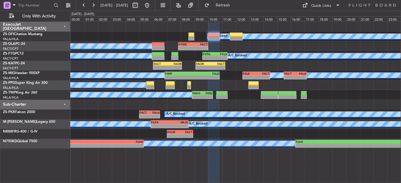
type input "0"
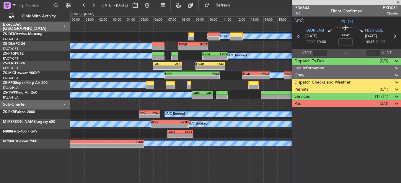
scroll to position [0, 0]
